Goal: Information Seeking & Learning: Learn about a topic

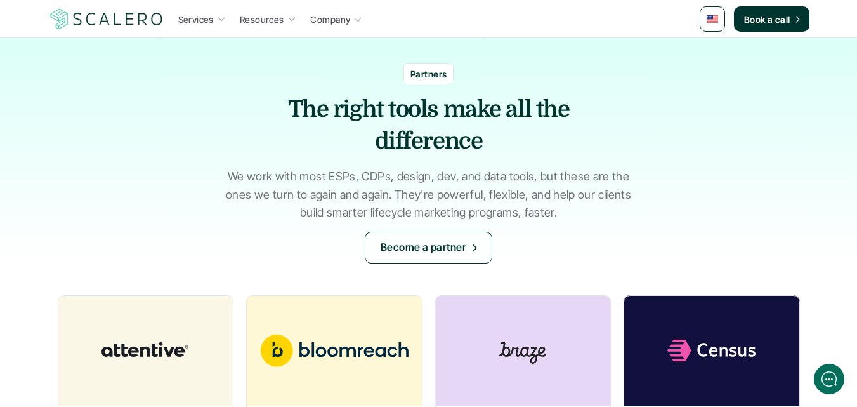
click at [247, 112] on h1 "The right tools make all the difference" at bounding box center [429, 126] width 381 height 64
